Goal: Task Accomplishment & Management: Use online tool/utility

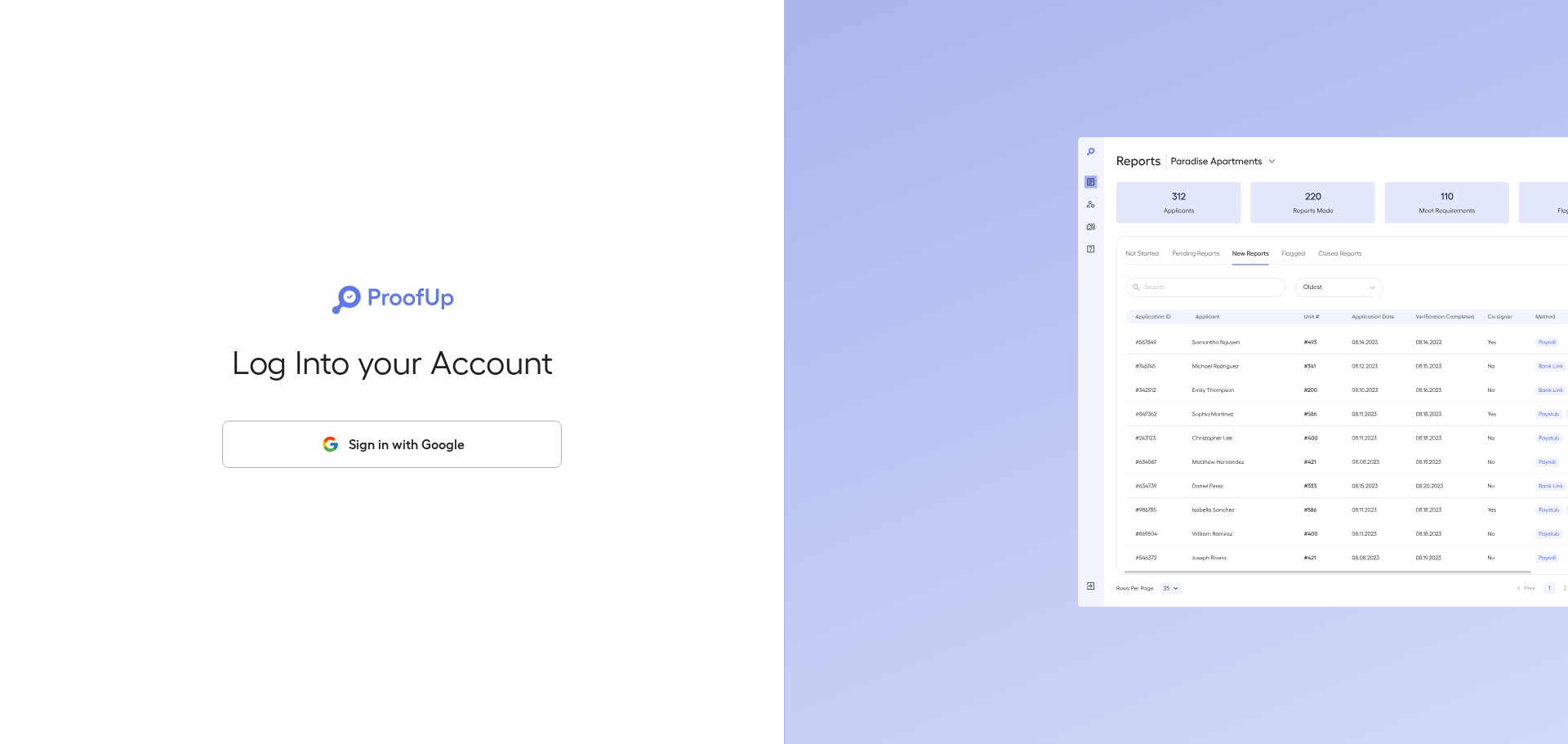
click at [400, 440] on button "Sign in with Google" at bounding box center [391, 444] width 340 height 47
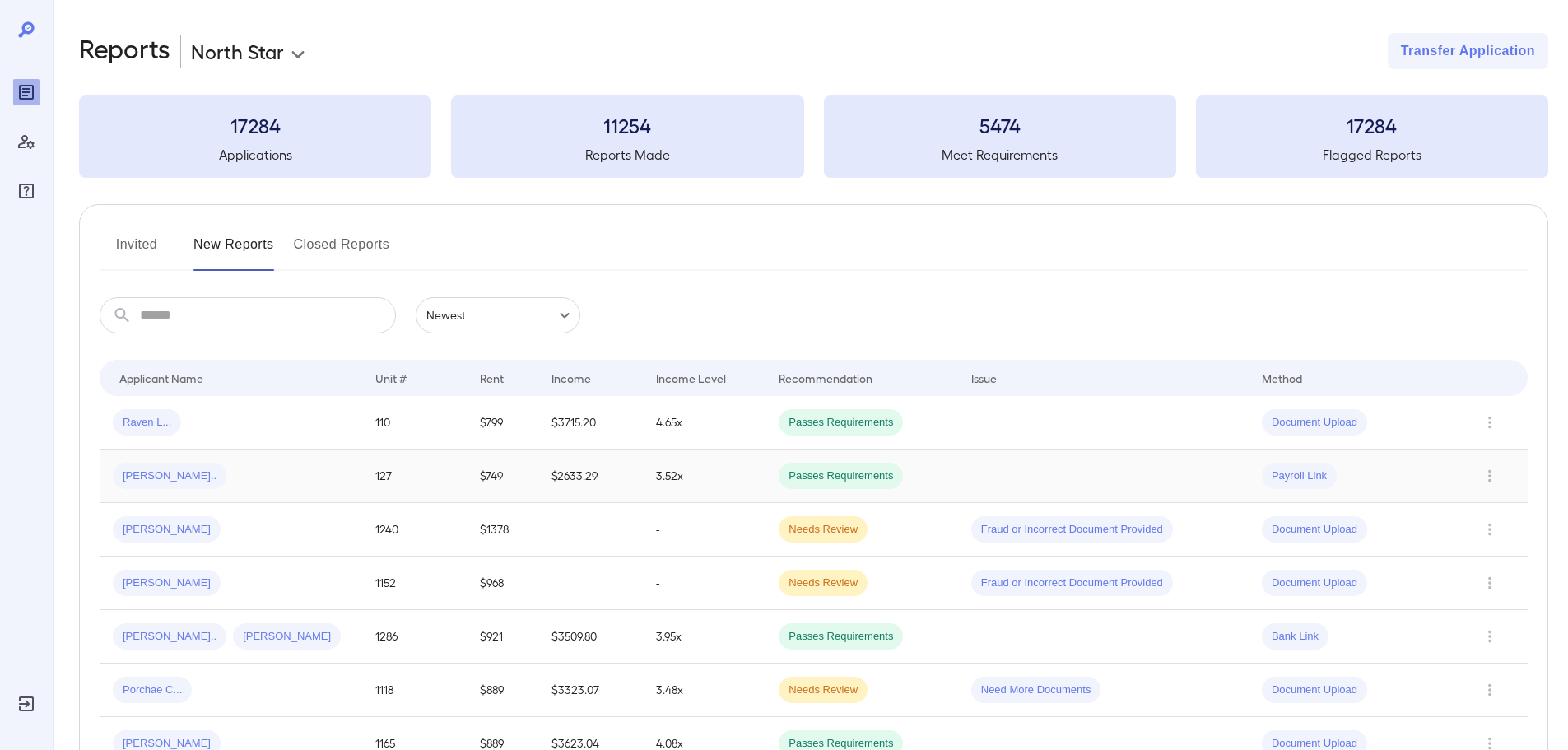
click at [253, 456] on td "[PERSON_NAME].." at bounding box center [230, 476] width 263 height 53
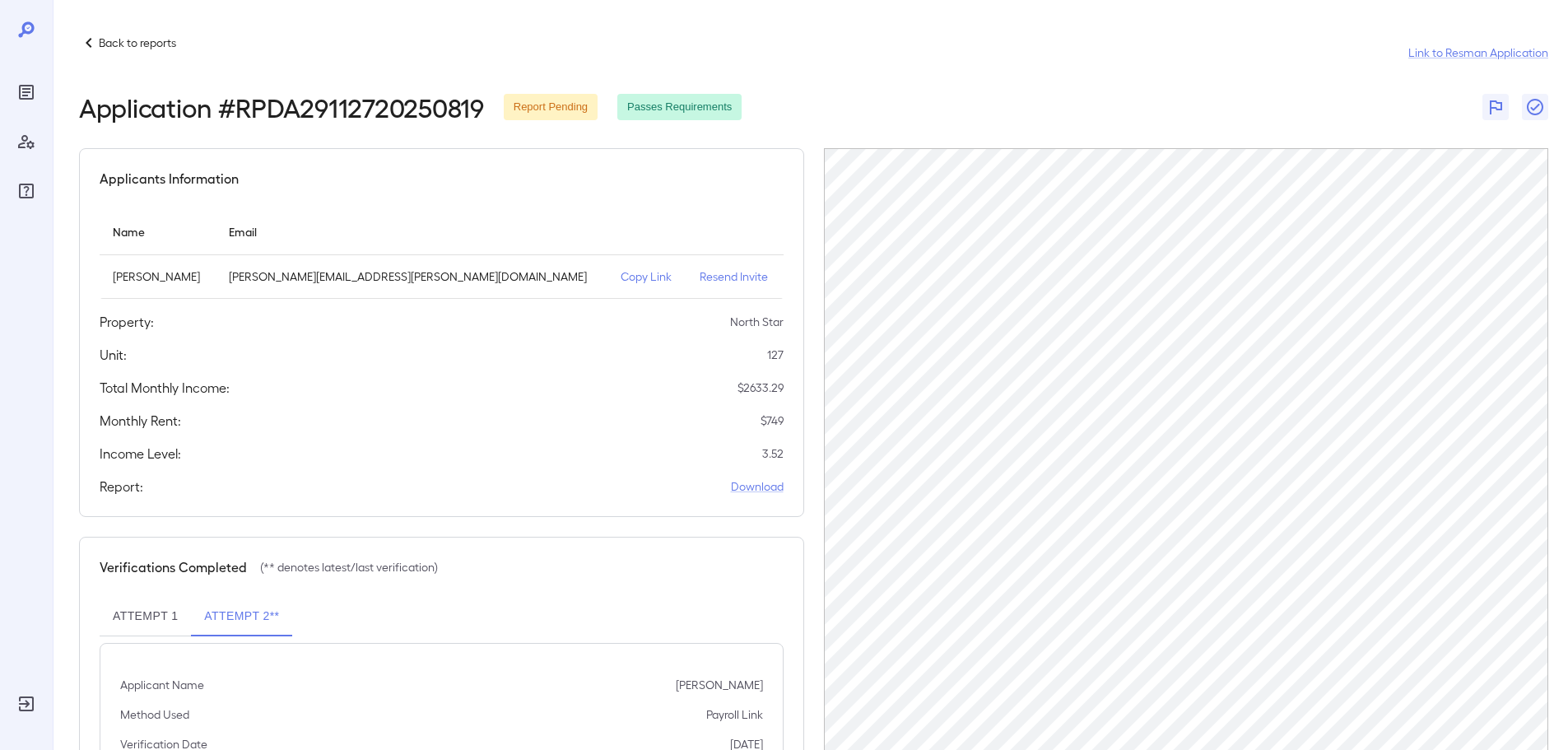
click at [28, 93] on icon "Reports" at bounding box center [27, 93] width 20 height 20
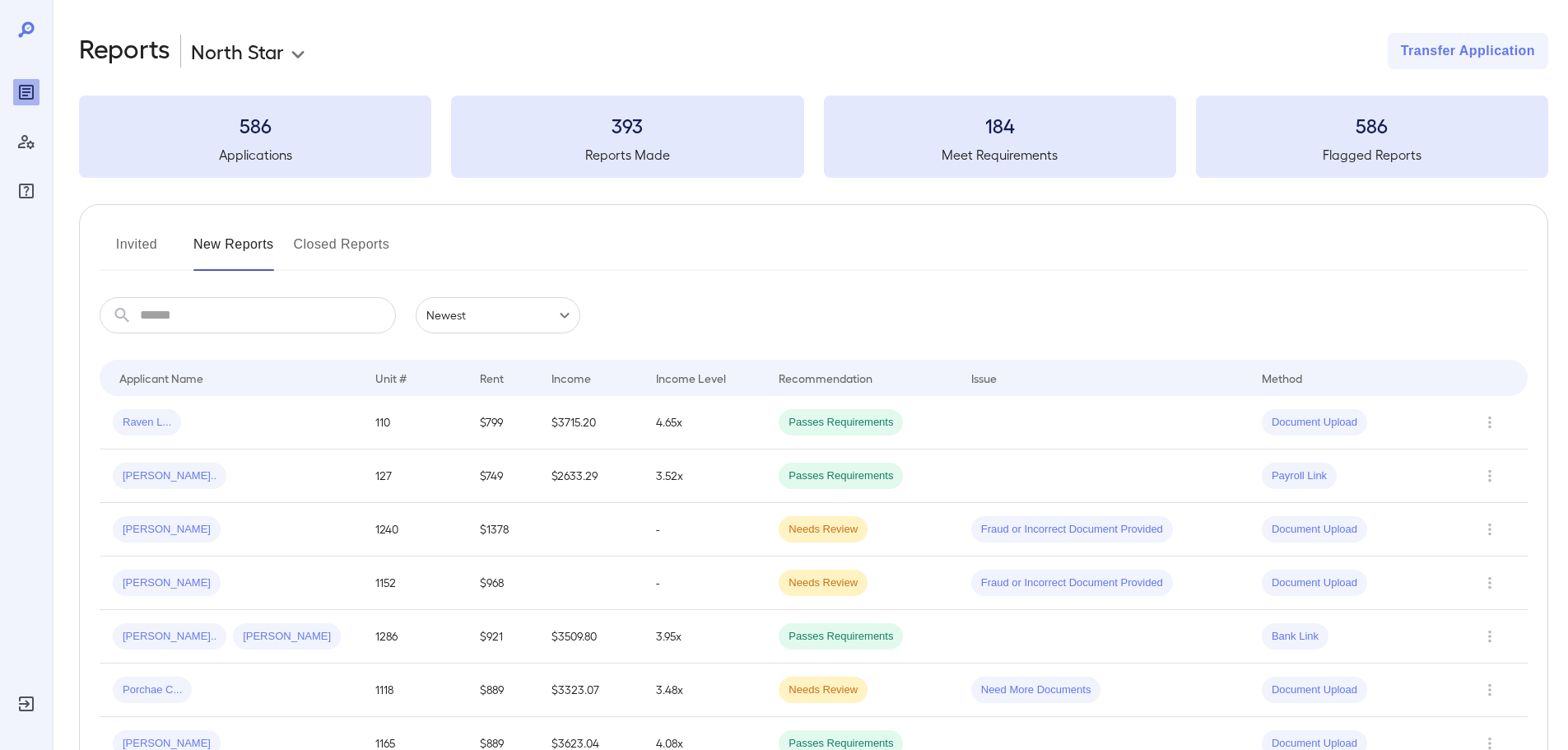
click at [125, 249] on button "Invited" at bounding box center [136, 250] width 74 height 39
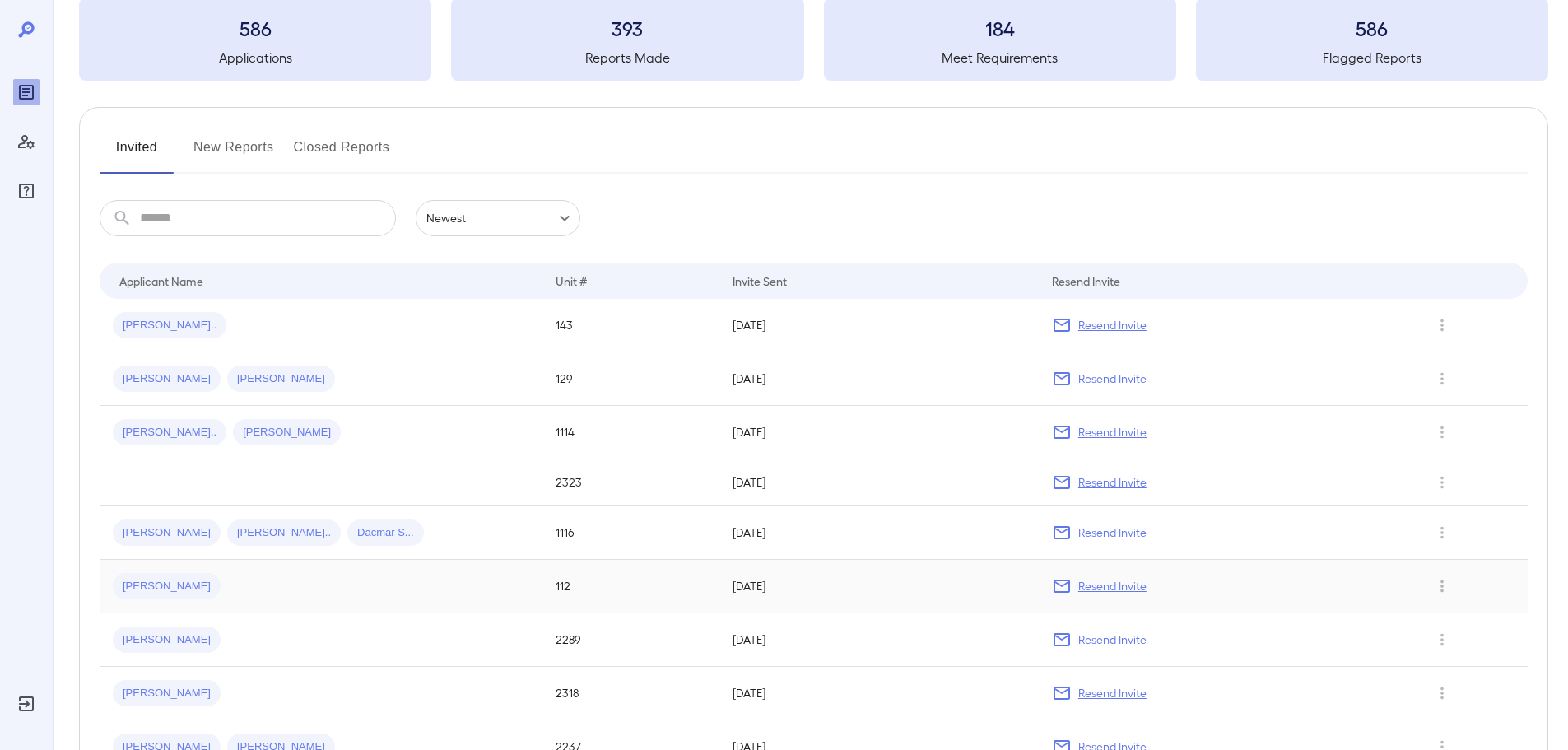
scroll to position [83, 0]
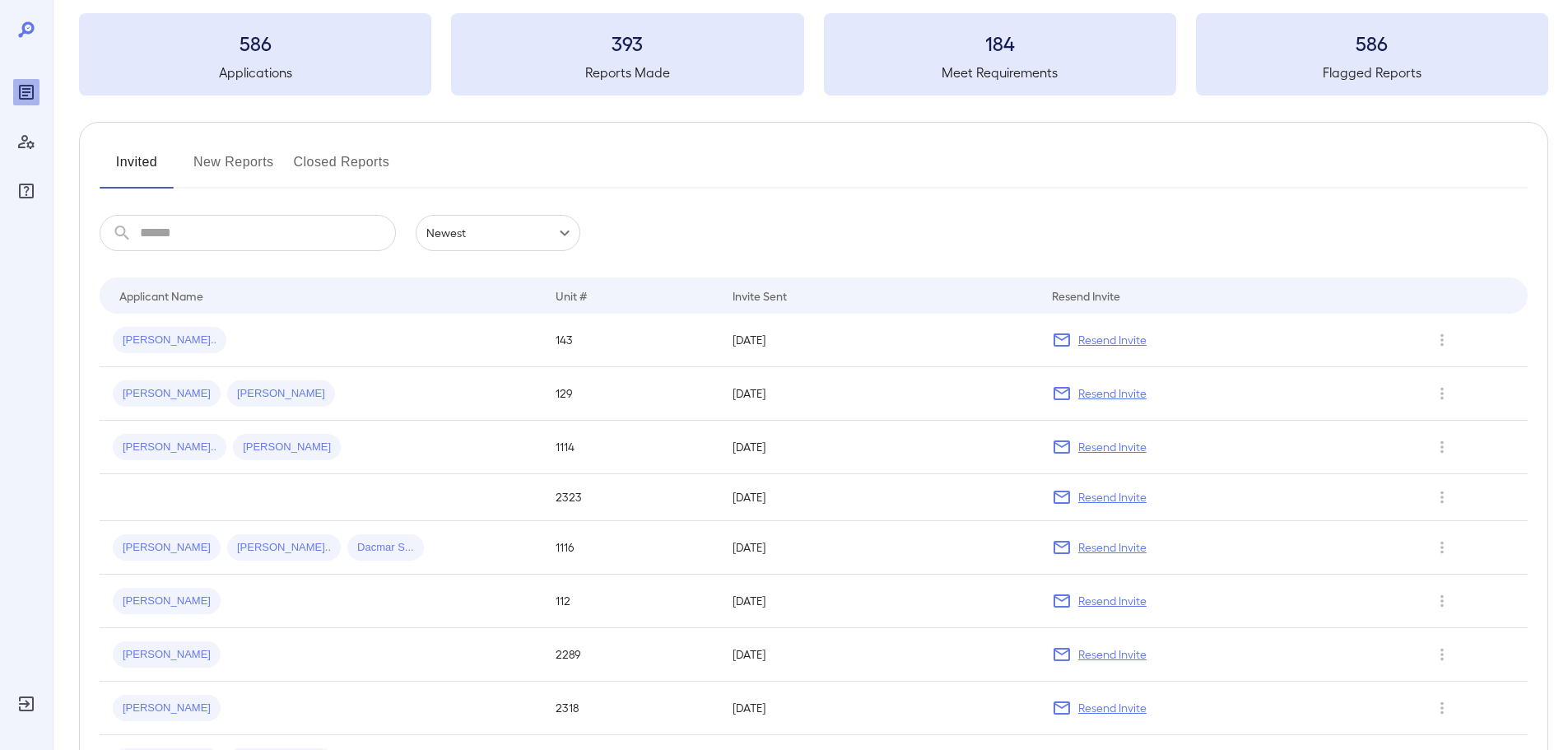
click at [245, 156] on button "New Reports" at bounding box center [234, 169] width 81 height 39
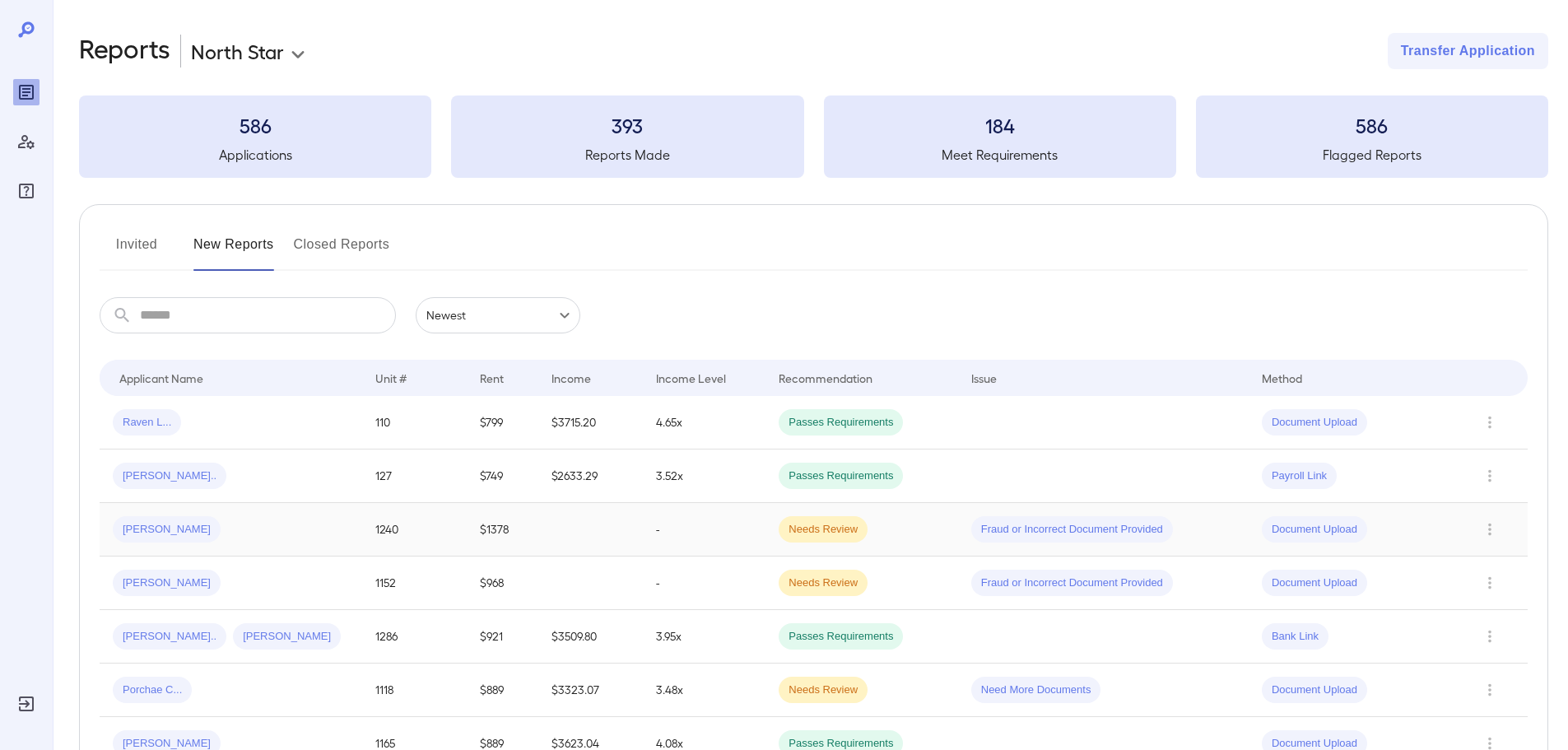
click at [296, 522] on div "[PERSON_NAME]" at bounding box center [230, 530] width 236 height 27
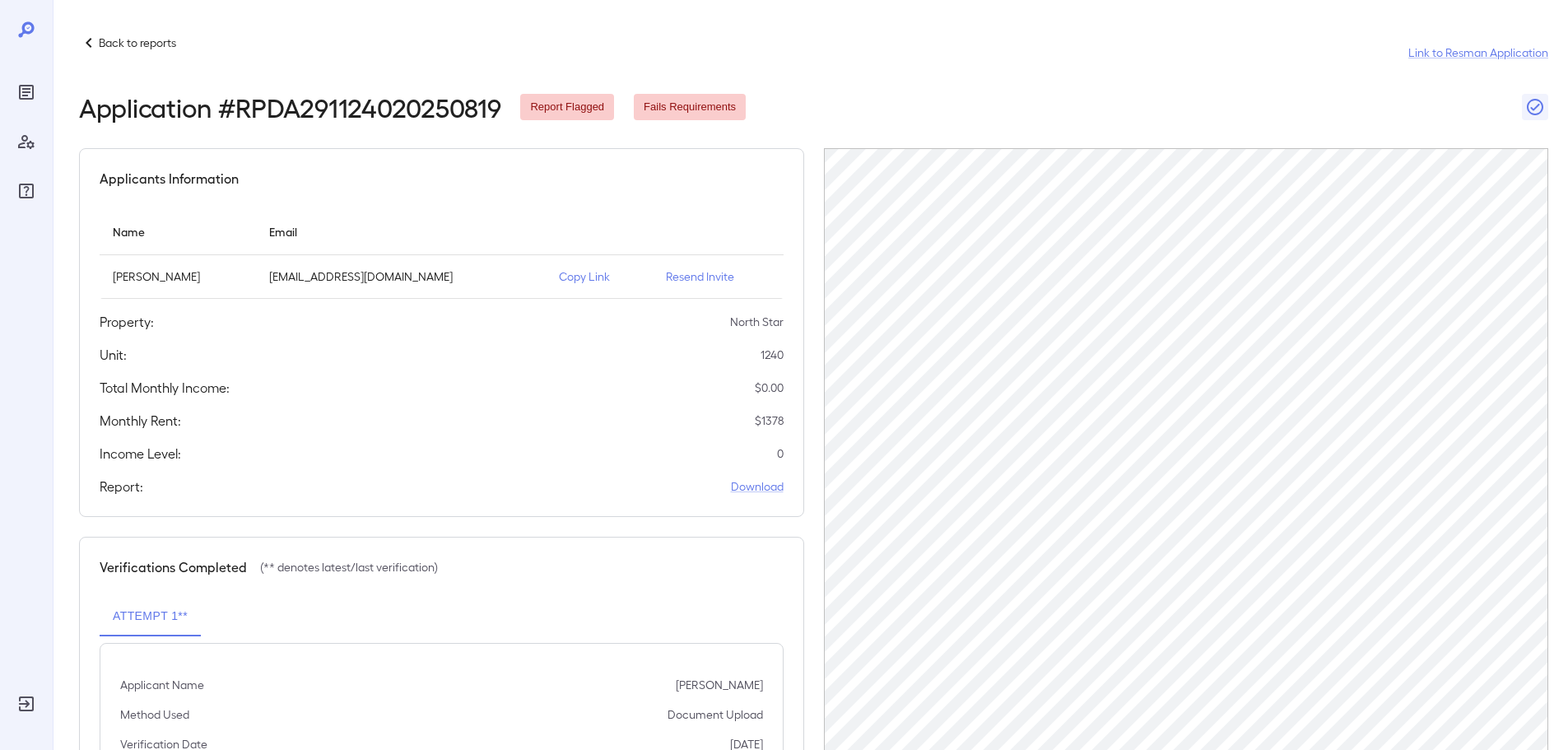
click at [584, 279] on p "Copy Link" at bounding box center [599, 277] width 81 height 17
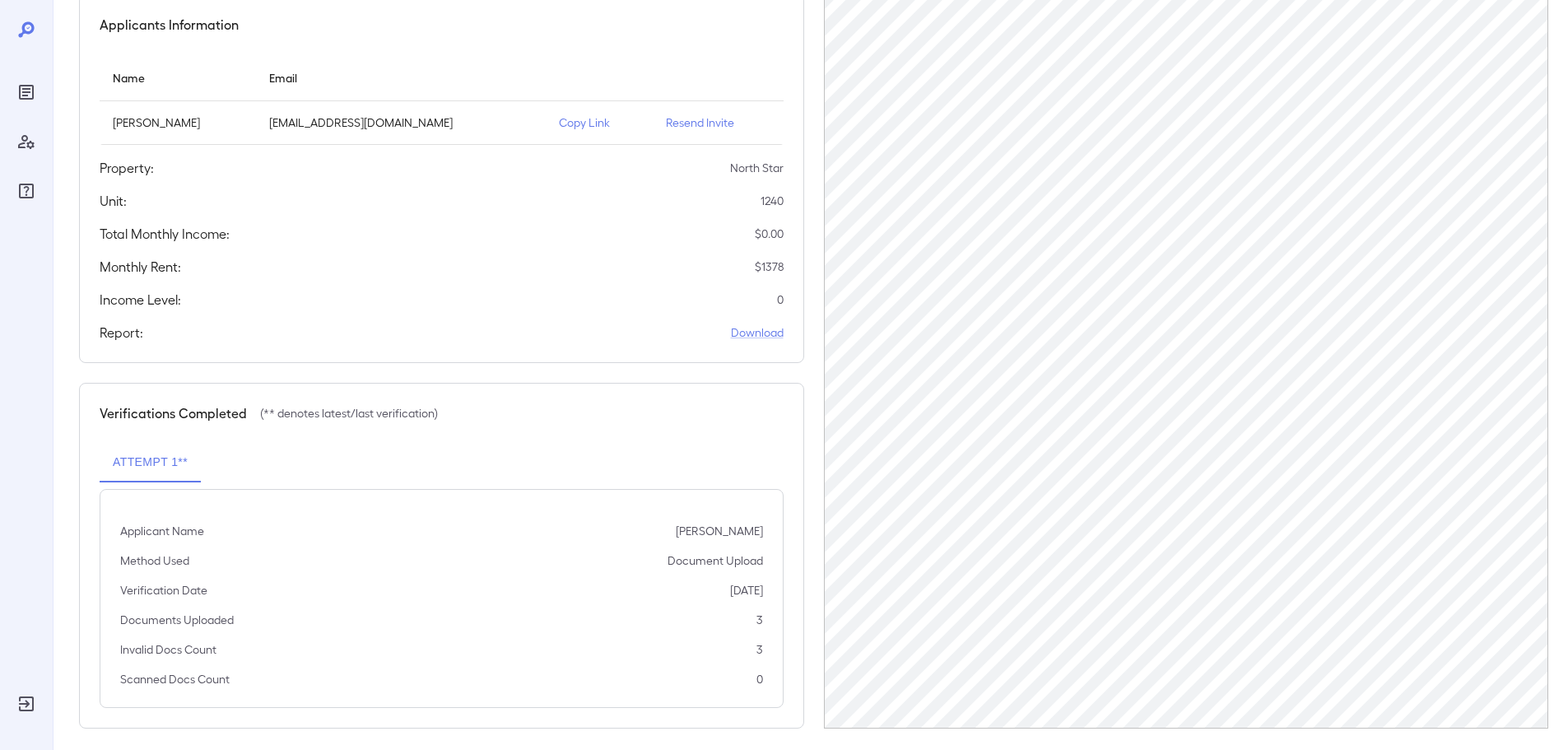
scroll to position [165, 0]
